Goal: Task Accomplishment & Management: Complete application form

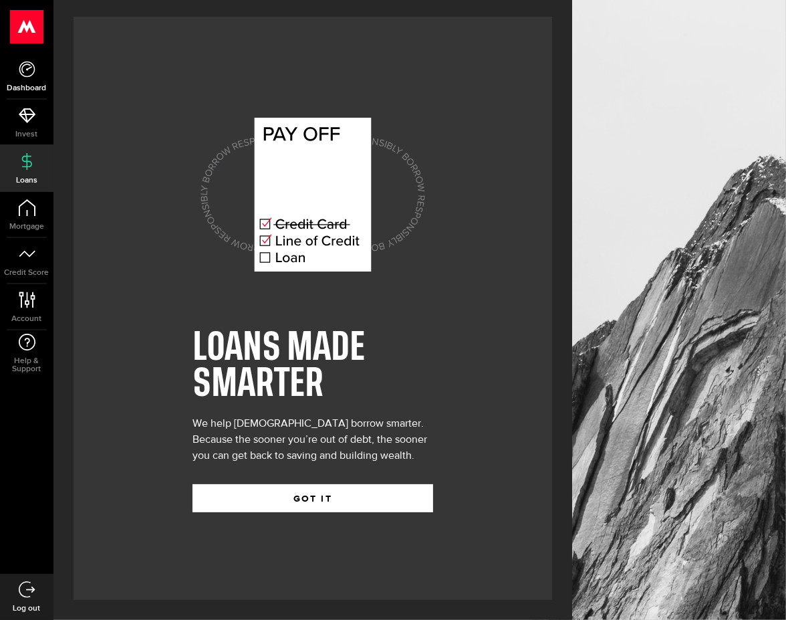
click at [27, 68] on use at bounding box center [27, 69] width 16 height 16
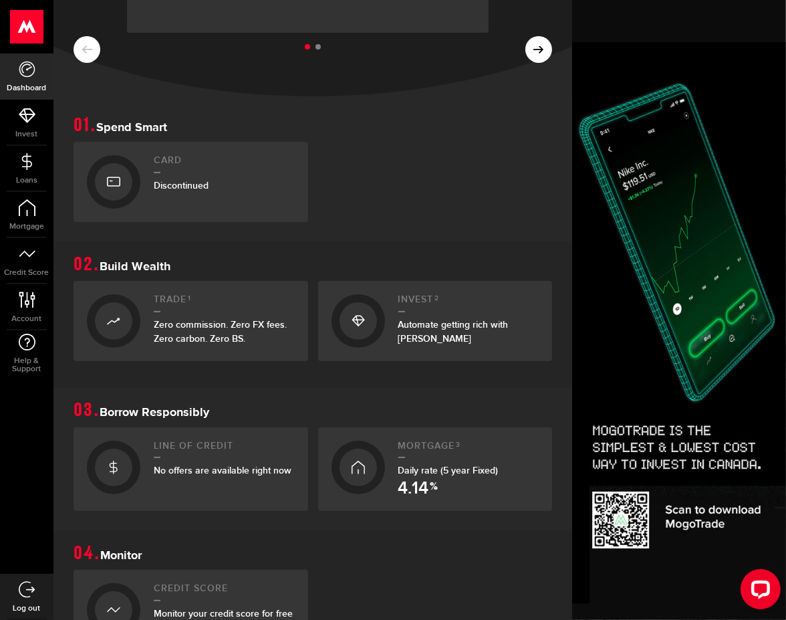
scroll to position [3, 0]
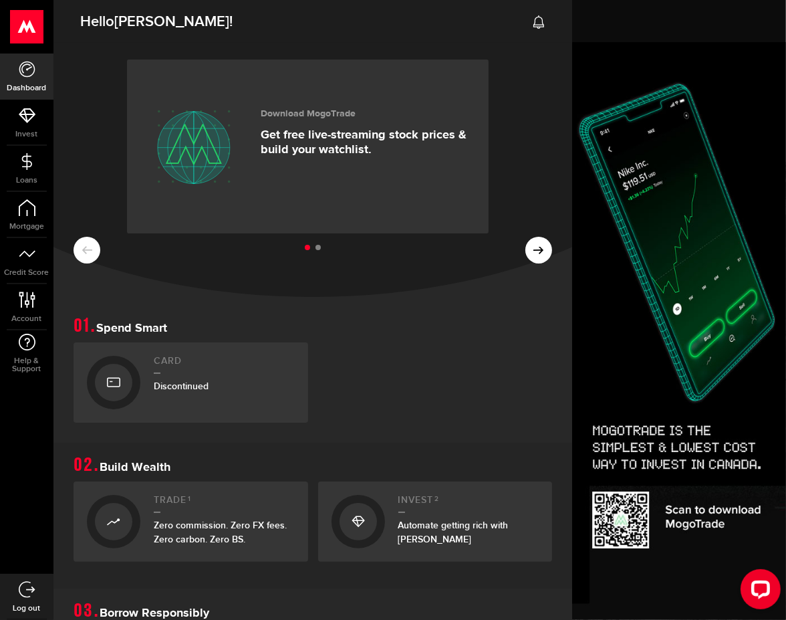
click at [529, 253] on ul at bounding box center [313, 247] width 479 height 17
click at [528, 248] on ul at bounding box center [313, 247] width 479 height 17
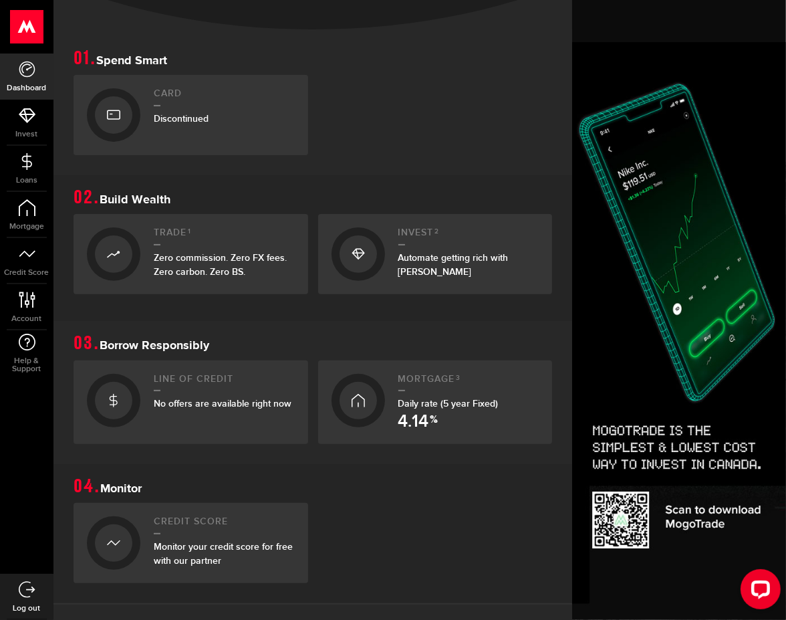
scroll to position [136, 0]
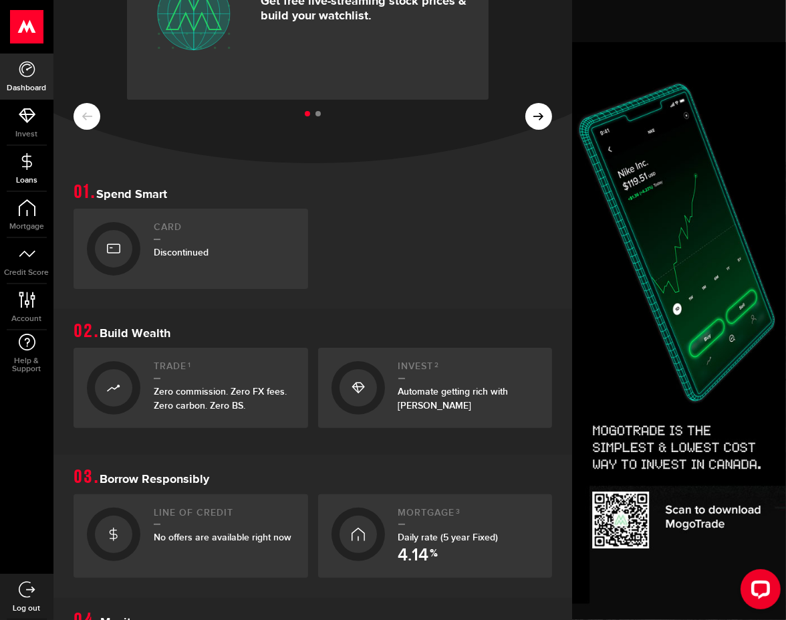
click at [27, 165] on icon at bounding box center [27, 161] width 17 height 17
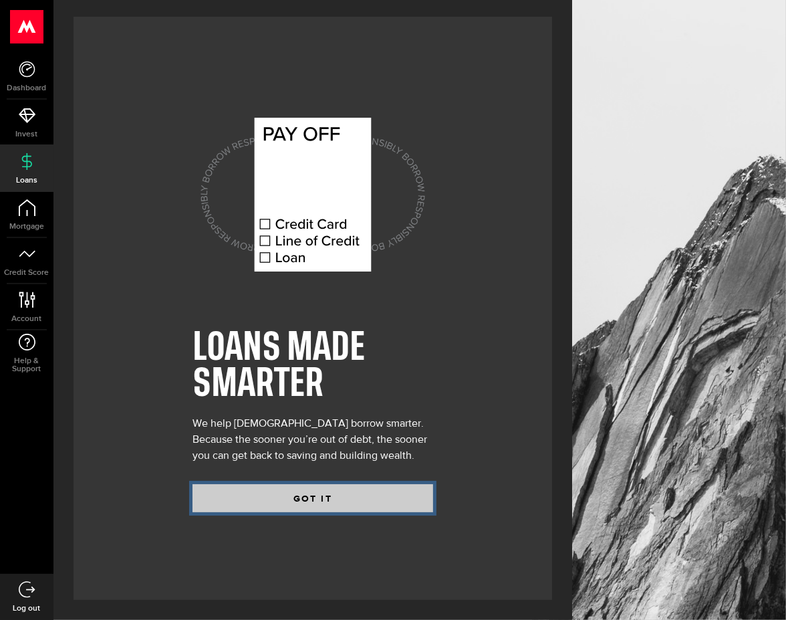
click at [327, 497] on button "GOT IT" at bounding box center [313, 498] width 241 height 28
